Goal: Navigation & Orientation: Find specific page/section

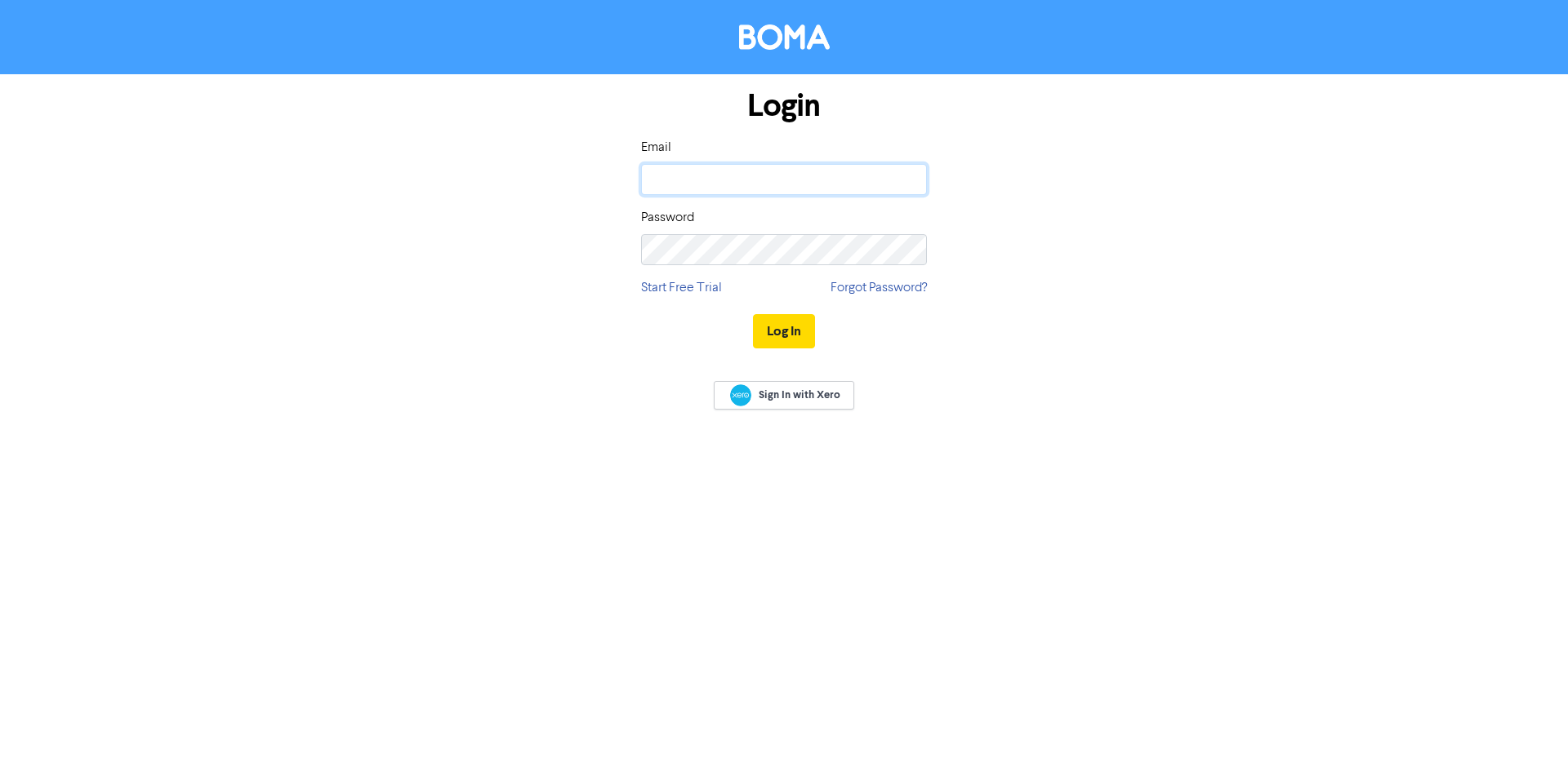
type input "[PERSON_NAME][EMAIL_ADDRESS][PERSON_NAME][DOMAIN_NAME]"
click at [1172, 354] on div "Login Email [PERSON_NAME][EMAIL_ADDRESS][PERSON_NAME][DOMAIN_NAME] Password Sta…" at bounding box center [784, 219] width 931 height 291
click at [802, 327] on button "Log In" at bounding box center [783, 331] width 62 height 34
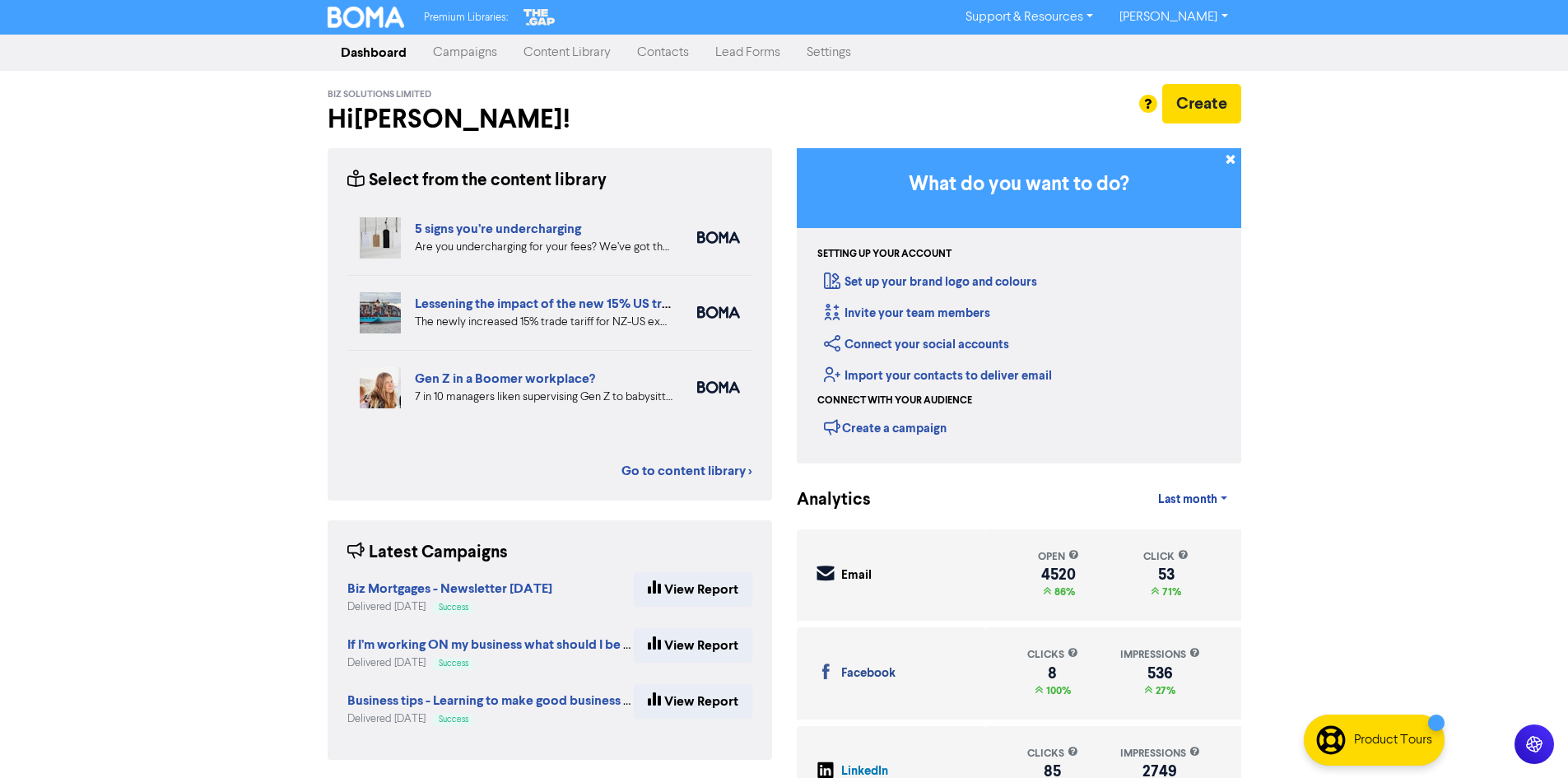
click at [483, 56] on link "Campaigns" at bounding box center [465, 52] width 90 height 33
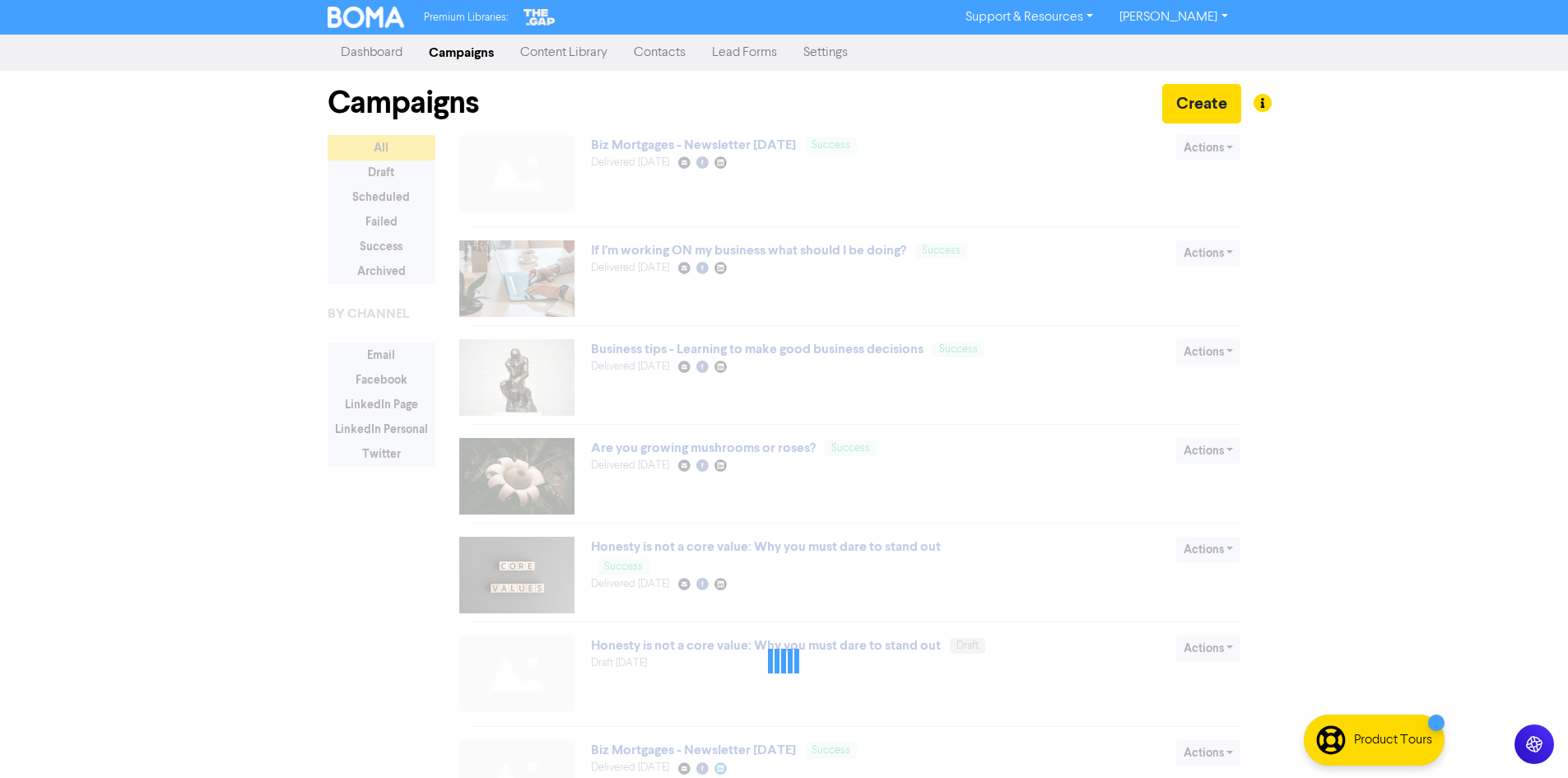
click at [570, 61] on link "Content Library" at bounding box center [564, 52] width 114 height 33
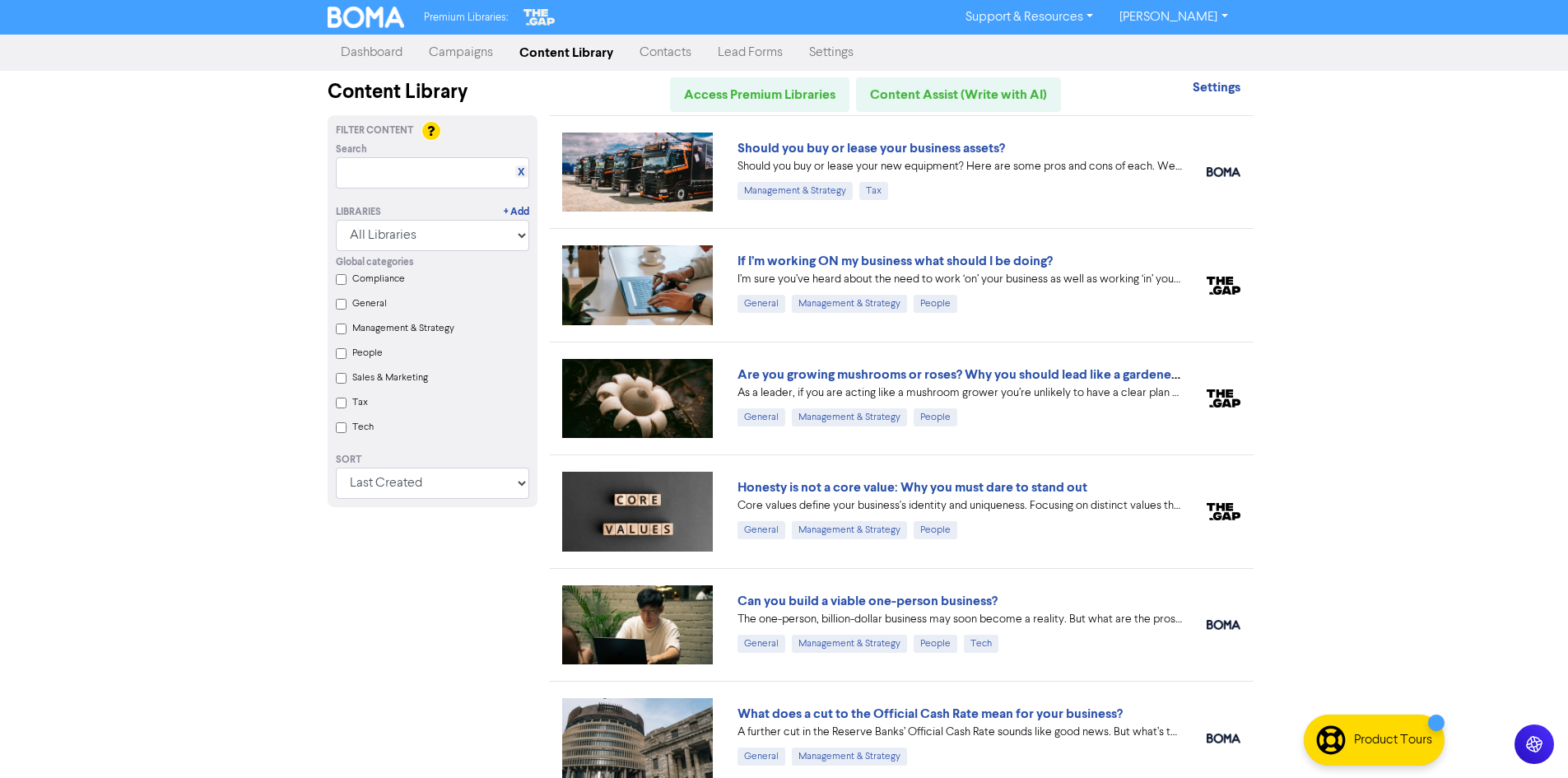
click at [470, 53] on link "Campaigns" at bounding box center [461, 52] width 90 height 33
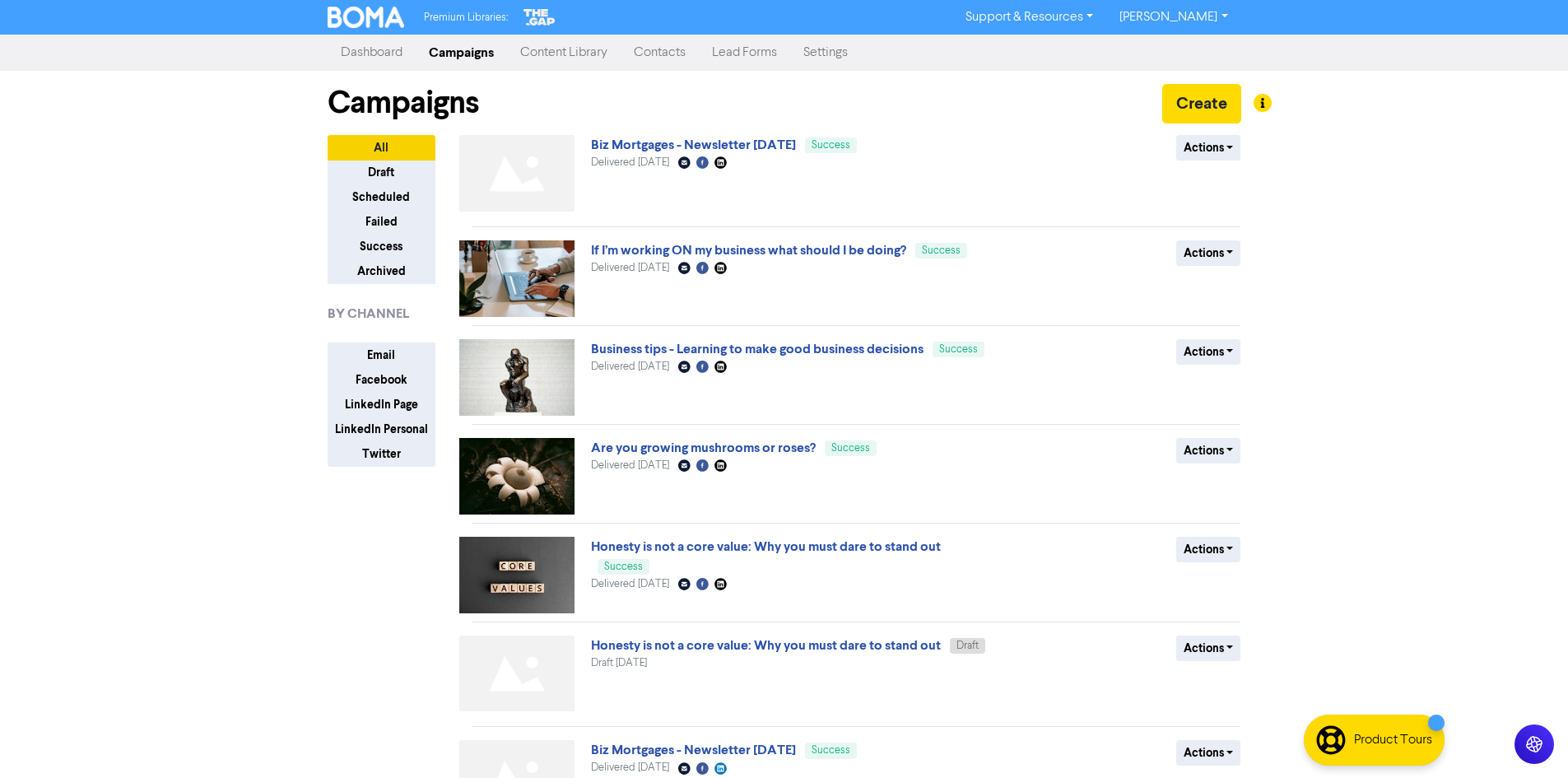
click at [556, 51] on link "Content Library" at bounding box center [564, 52] width 114 height 33
